Goal: Browse casually: Explore the website without a specific task or goal

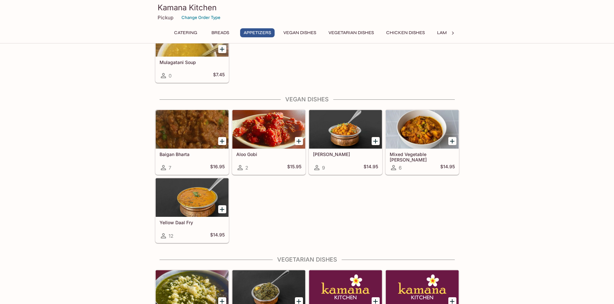
scroll to position [773, 0]
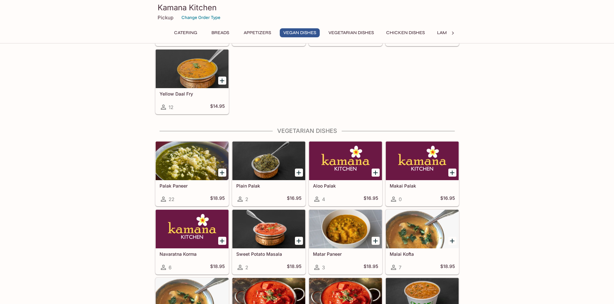
click at [241, 199] on icon at bounding box center [240, 199] width 8 height 8
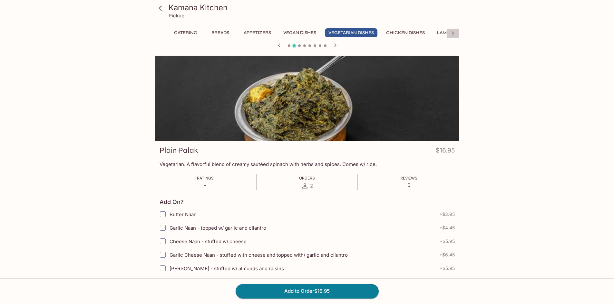
click at [452, 33] on icon at bounding box center [452, 33] width 6 height 6
click at [451, 36] on icon at bounding box center [452, 33] width 6 height 6
click at [161, 32] on icon at bounding box center [161, 33] width 6 height 6
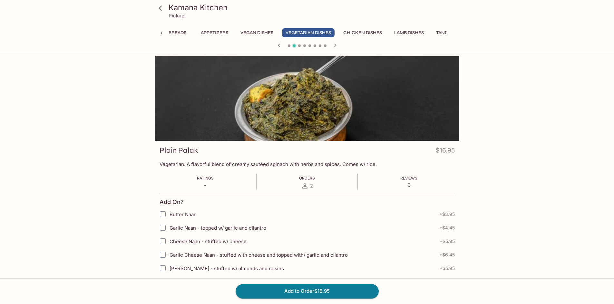
scroll to position [0, 25]
click at [161, 32] on icon at bounding box center [161, 33] width 6 height 6
click at [161, 32] on div "Catering Breads Appetizers Vegan Dishes Vegetarian Dishes Chicken Dishes Lamb D…" at bounding box center [307, 34] width 304 height 13
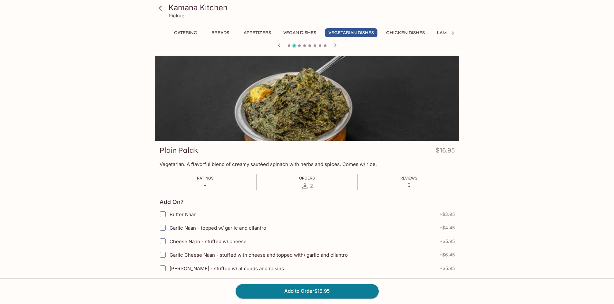
click at [160, 6] on icon at bounding box center [159, 7] width 3 height 5
